Goal: Information Seeking & Learning: Learn about a topic

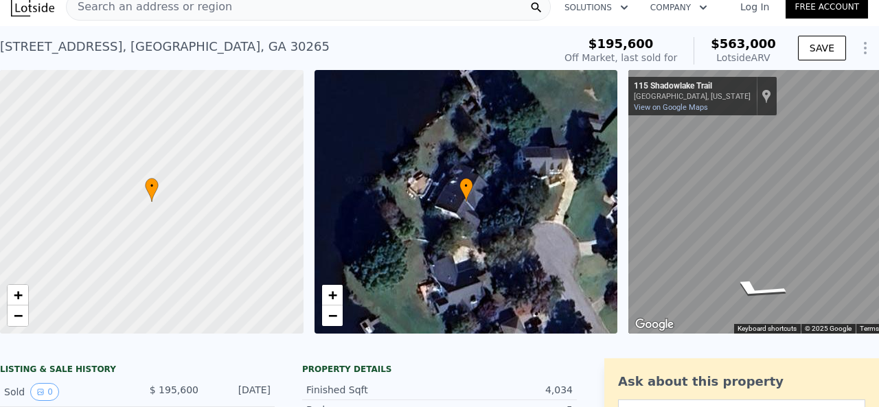
scroll to position [1, 0]
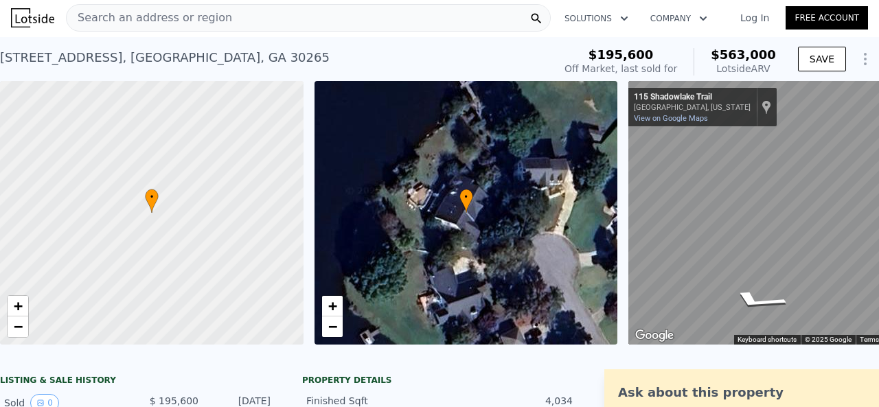
click at [195, 41] on div "[STREET_ADDRESS] Sold [DATE] for $195,600 (~ARV $563k ) $195,600 Off Market, la…" at bounding box center [439, 59] width 879 height 44
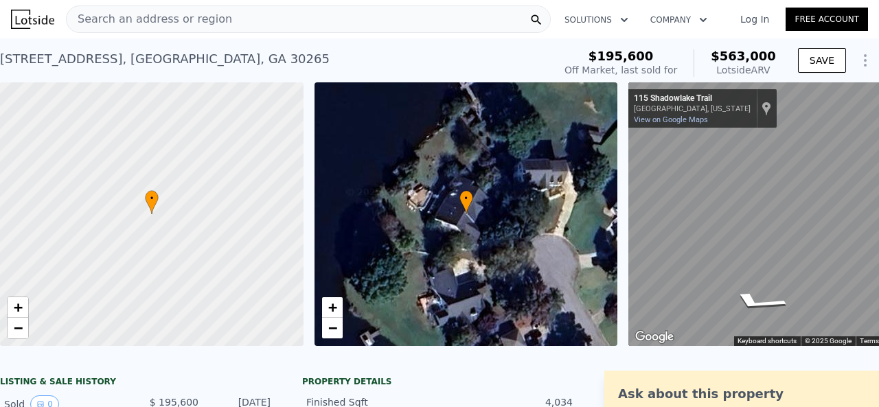
click at [195, 25] on span "Search an address or region" at bounding box center [150, 19] width 166 height 16
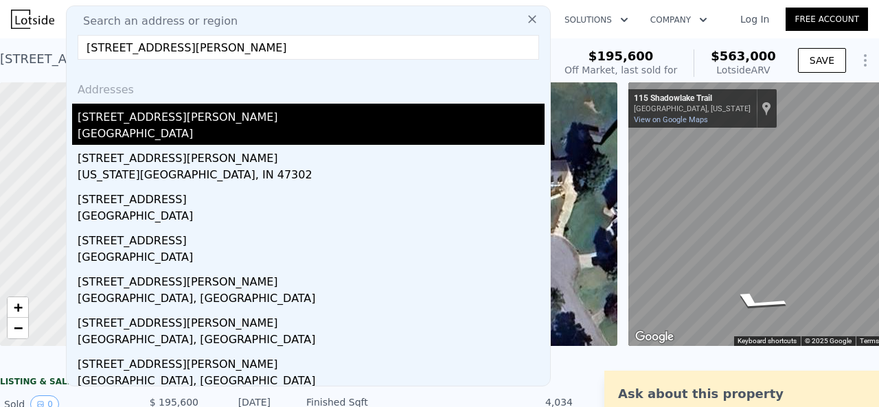
type input "[STREET_ADDRESS][PERSON_NAME]"
click at [189, 109] on div "[STREET_ADDRESS][PERSON_NAME]" at bounding box center [311, 115] width 467 height 22
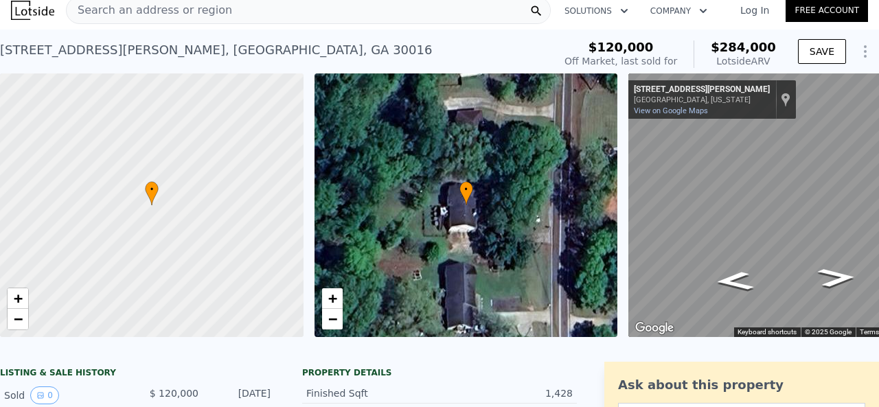
scroll to position [5, 0]
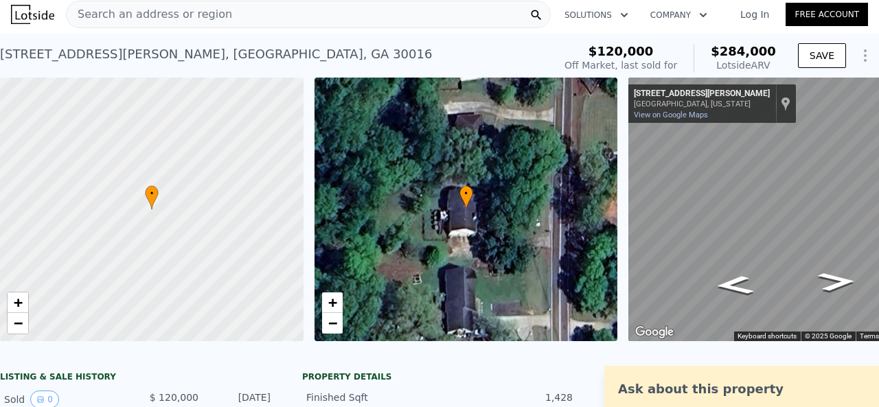
click at [206, 28] on div "Search an address or region Solutions Company Open main menu Log In Free Account" at bounding box center [439, 14] width 857 height 33
click at [203, 20] on span "Search an address or region" at bounding box center [150, 14] width 166 height 16
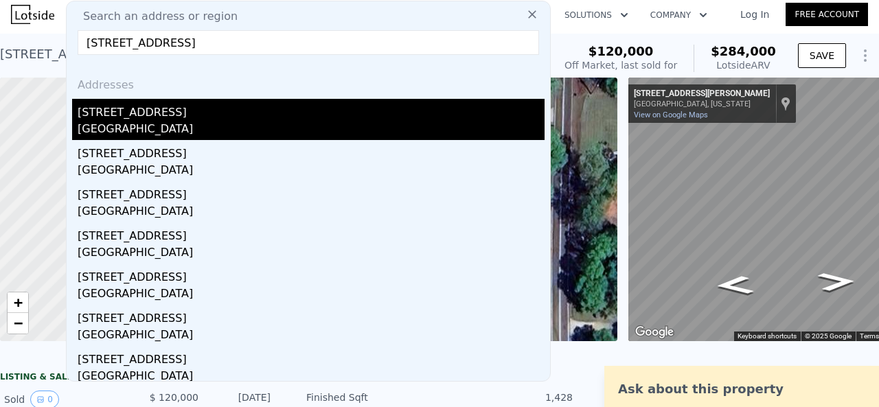
type input "[STREET_ADDRESS]"
click at [192, 116] on div "[STREET_ADDRESS]" at bounding box center [311, 110] width 467 height 22
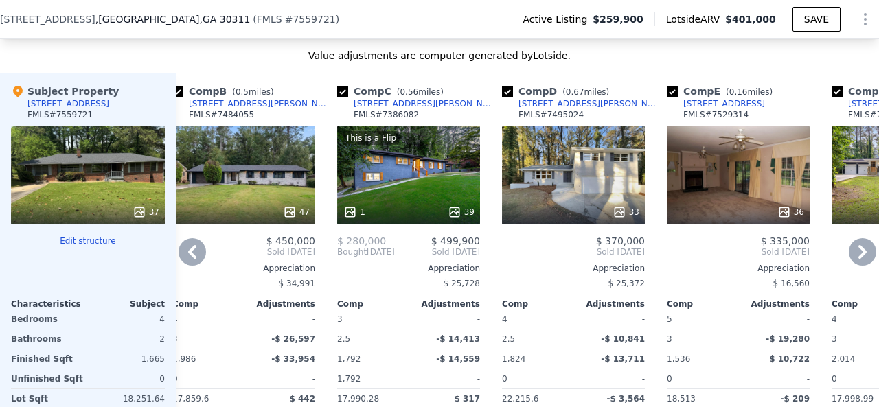
scroll to position [1529, 0]
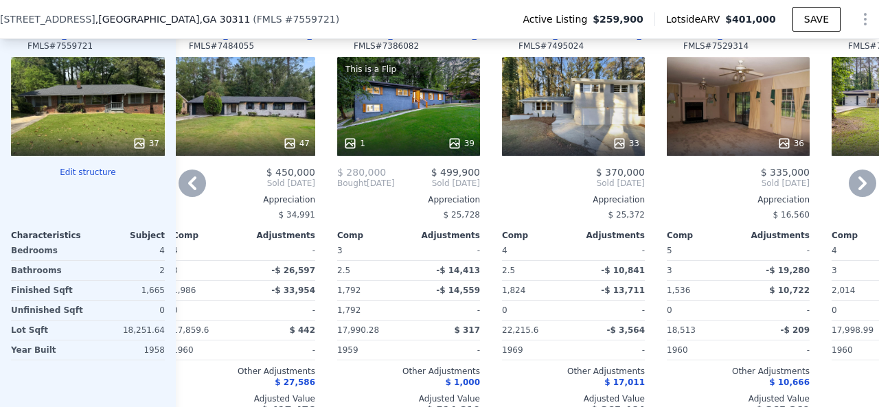
click at [849, 188] on icon at bounding box center [862, 183] width 27 height 27
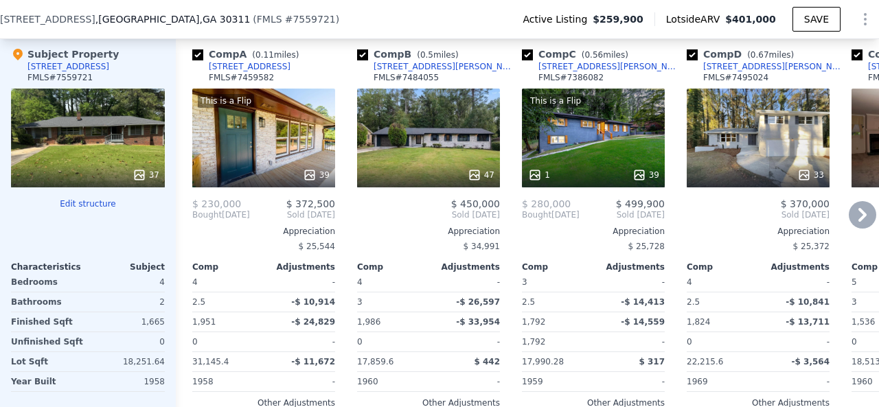
scroll to position [1497, 0]
click at [98, 75] on div "Subject Property [STREET_ADDRESS] FMLS # 7559721" at bounding box center [88, 67] width 154 height 41
click at [151, 37] on div "[STREET_ADDRESS] ( FMLS # 7559721 ) Active Listing $259,900 Lotside ARV $401,00…" at bounding box center [439, 19] width 879 height 38
